Goal: Information Seeking & Learning: Learn about a topic

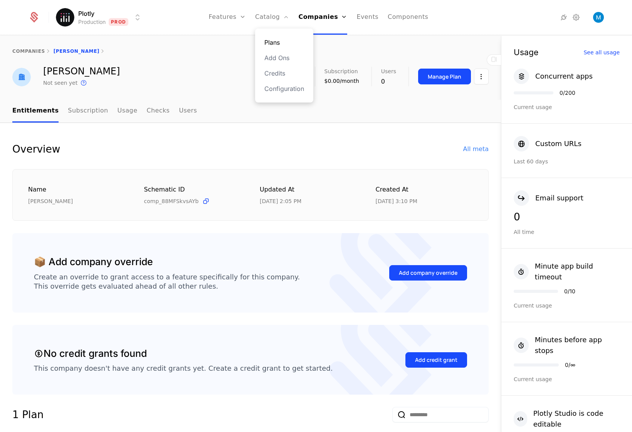
click at [274, 40] on link "Plans" at bounding box center [284, 42] width 40 height 9
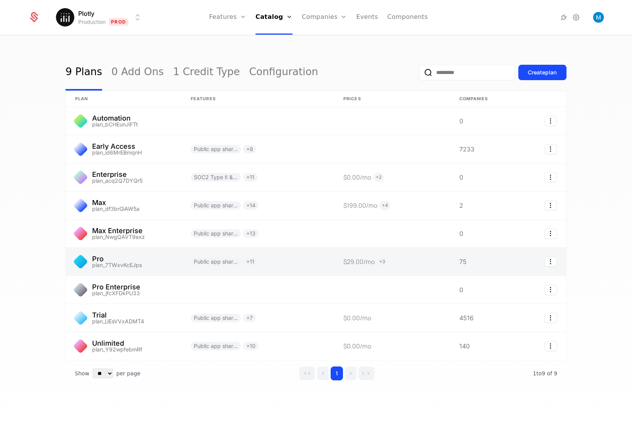
click at [134, 256] on link at bounding box center [124, 262] width 116 height 28
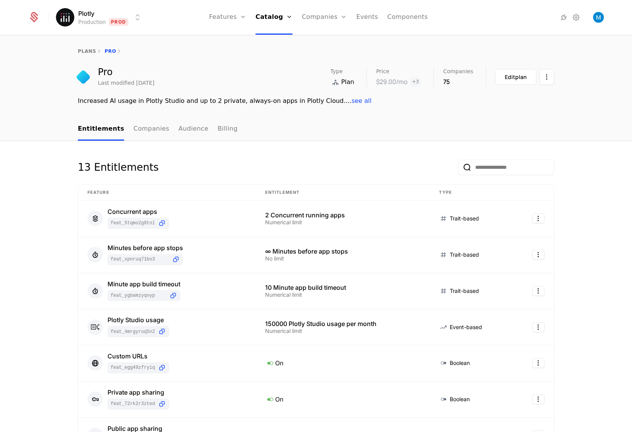
click at [277, 324] on div "150000 Plotly Studio usage per month" at bounding box center [343, 324] width 156 height 6
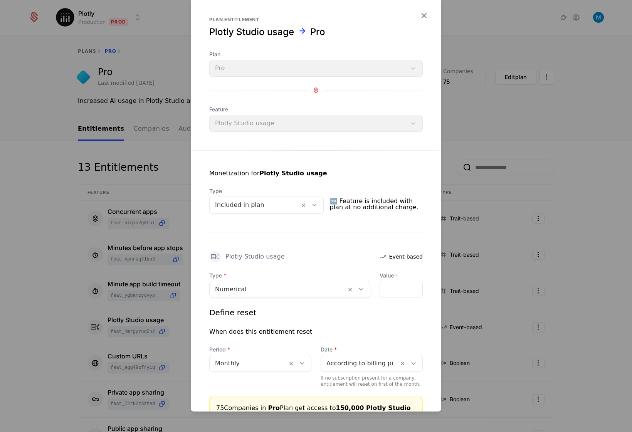
click at [163, 279] on div at bounding box center [316, 216] width 632 height 432
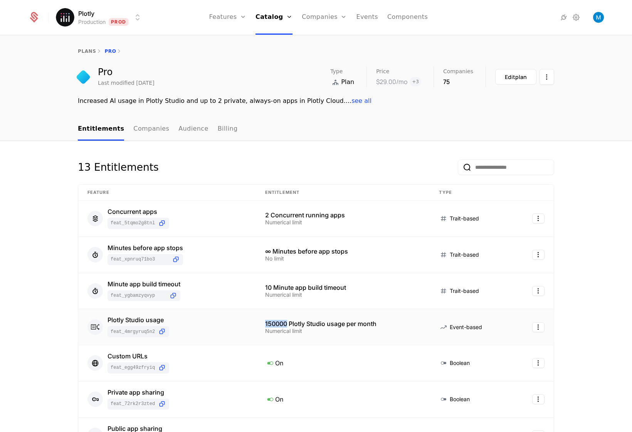
drag, startPoint x: 284, startPoint y: 324, endPoint x: 262, endPoint y: 323, distance: 22.4
click at [262, 323] on td "150000 Plotly Studio usage per month Numerical limit" at bounding box center [343, 327] width 174 height 36
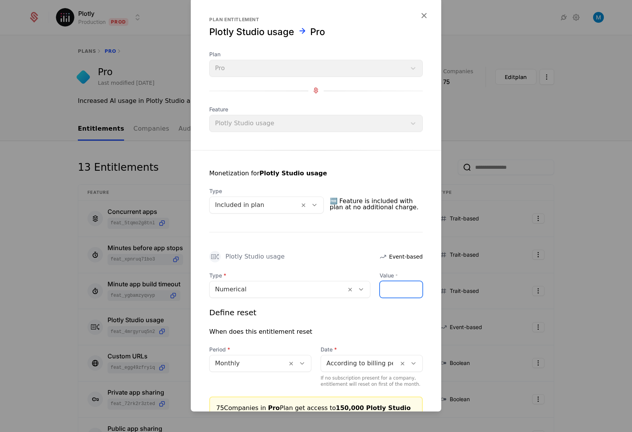
click at [392, 288] on input "******" at bounding box center [401, 289] width 42 height 16
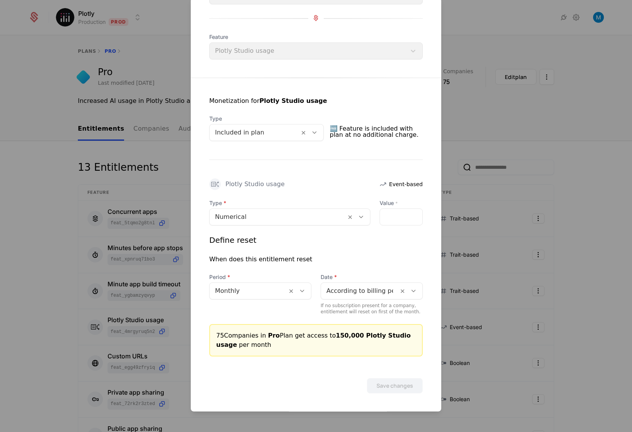
click at [504, 192] on div at bounding box center [316, 216] width 632 height 432
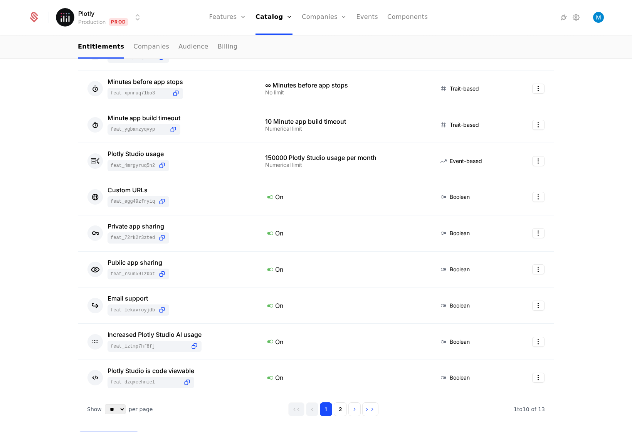
scroll to position [171, 0]
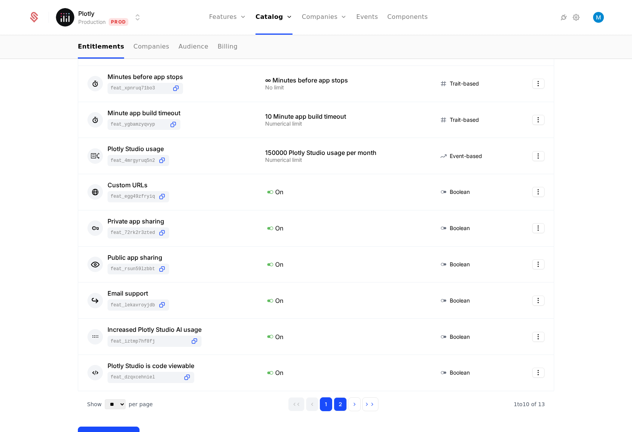
click at [341, 408] on button "2" at bounding box center [340, 404] width 13 height 14
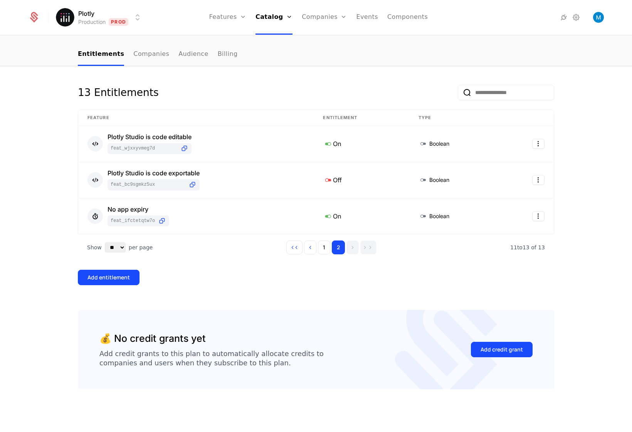
scroll to position [75, 0]
